Goal: Transaction & Acquisition: Purchase product/service

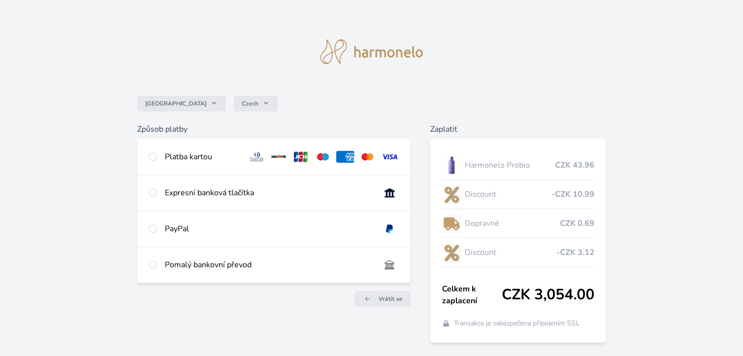
click at [155, 152] on div at bounding box center [153, 157] width 8 height 12
radio input "true"
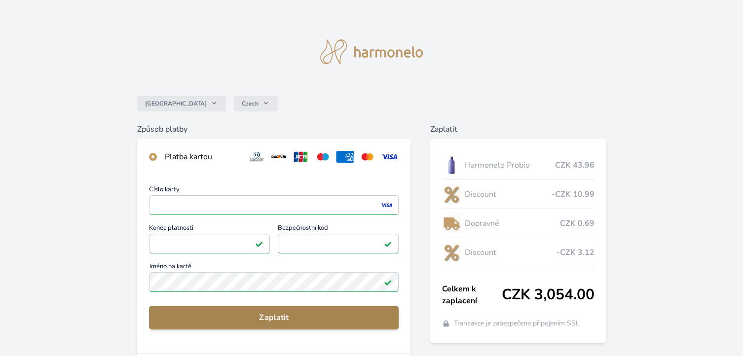
click at [221, 320] on span "Zaplatit" at bounding box center [274, 318] width 234 height 12
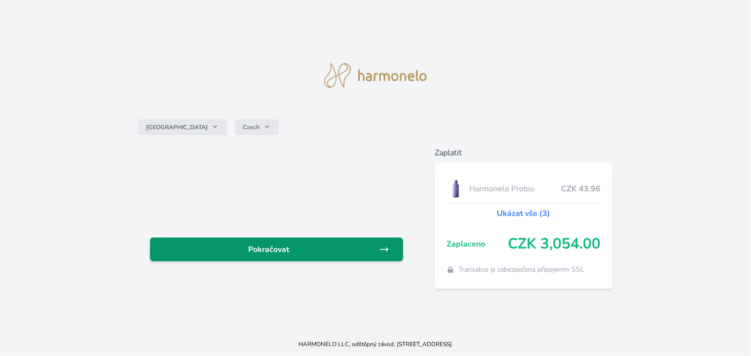
click at [318, 254] on span "Pokračovat" at bounding box center [269, 250] width 222 height 12
